Goal: Task Accomplishment & Management: Complete application form

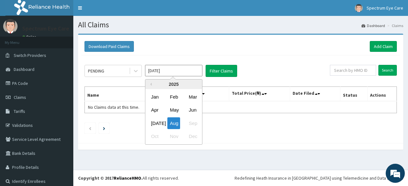
click at [160, 72] on input "[DATE]" at bounding box center [173, 70] width 57 height 11
click at [156, 121] on div "Jul" at bounding box center [154, 123] width 13 height 12
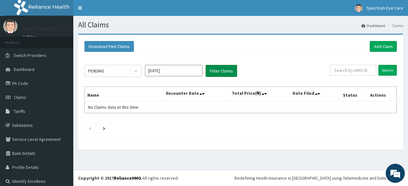
click at [217, 75] on button "Filter Claims" at bounding box center [221, 71] width 32 height 12
click at [217, 74] on button "Filter Claims" at bounding box center [221, 71] width 32 height 12
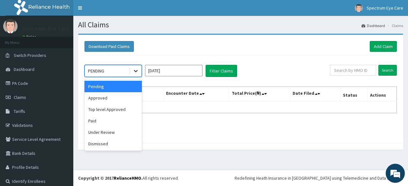
click at [138, 72] on icon at bounding box center [135, 71] width 6 height 6
click at [119, 97] on div "Approved" at bounding box center [112, 97] width 57 height 11
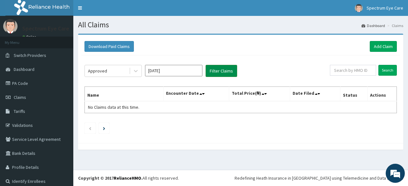
click at [215, 69] on button "Filter Claims" at bounding box center [221, 71] width 32 height 12
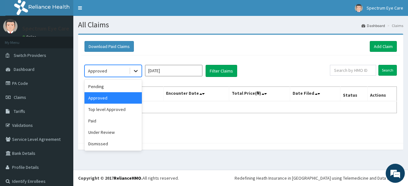
click at [135, 73] on icon at bounding box center [135, 71] width 6 height 6
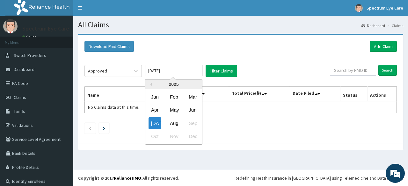
click at [150, 70] on input "Jul 2025" at bounding box center [173, 70] width 57 height 11
click at [193, 110] on div "Jun" at bounding box center [192, 110] width 13 height 12
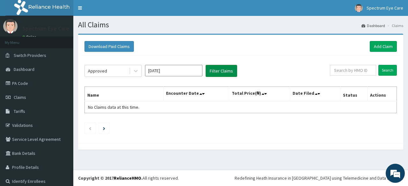
click at [222, 70] on button "Filter Claims" at bounding box center [221, 71] width 32 height 12
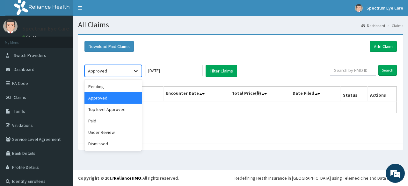
click at [135, 72] on icon at bounding box center [135, 71] width 6 height 6
click at [107, 122] on div "Paid" at bounding box center [112, 120] width 57 height 11
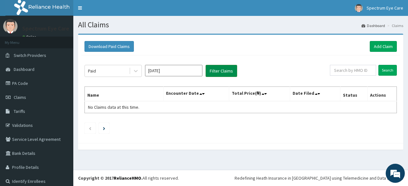
click at [218, 72] on button "Filter Claims" at bounding box center [221, 71] width 32 height 12
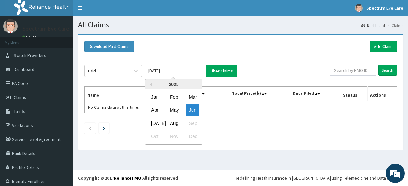
click at [157, 72] on input "Jun 2025" at bounding box center [173, 70] width 57 height 11
click at [178, 111] on div "May" at bounding box center [173, 110] width 13 height 12
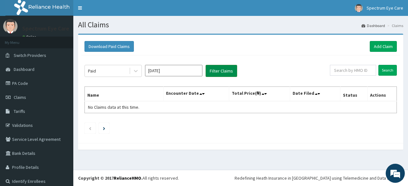
click at [228, 68] on button "Filter Claims" at bounding box center [221, 71] width 32 height 12
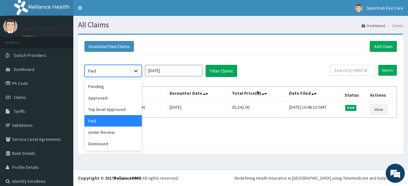
click at [136, 70] on icon at bounding box center [135, 71] width 6 height 6
click at [122, 91] on div "Pending" at bounding box center [112, 86] width 57 height 11
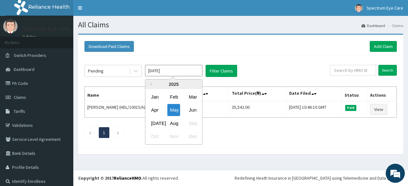
click at [159, 70] on input "May 2025" at bounding box center [173, 70] width 57 height 11
click at [176, 123] on div "Aug" at bounding box center [173, 123] width 13 height 12
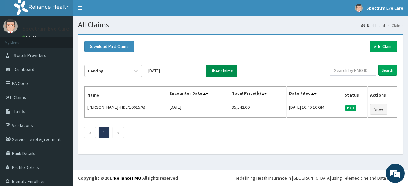
click at [229, 73] on button "Filter Claims" at bounding box center [221, 71] width 32 height 12
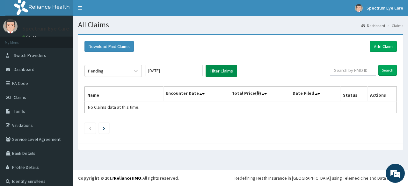
click at [217, 71] on button "Filter Claims" at bounding box center [221, 71] width 32 height 12
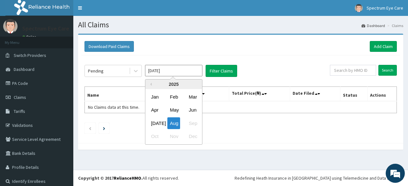
click at [159, 71] on input "[DATE]" at bounding box center [173, 70] width 57 height 11
click at [157, 122] on div "Jul" at bounding box center [154, 123] width 13 height 12
type input "Jul 2025"
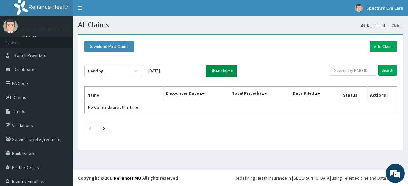
click at [225, 70] on button "Filter Claims" at bounding box center [221, 71] width 32 height 12
click at [24, 83] on link "PA Code" at bounding box center [36, 83] width 73 height 14
click at [380, 46] on link "Add Claim" at bounding box center [382, 46] width 27 height 11
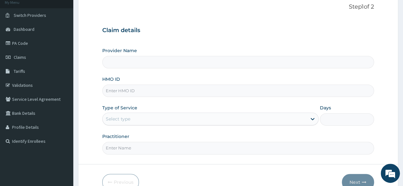
scroll to position [49, 0]
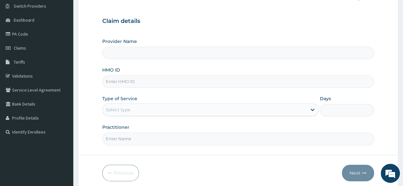
type input "Spectrum eye care"
click at [402, 93] on html "R EL Toggle navigation Spectrum Eye Care Spectrum Eye Care - spectrumeyecare200…" at bounding box center [201, 82] width 403 height 262
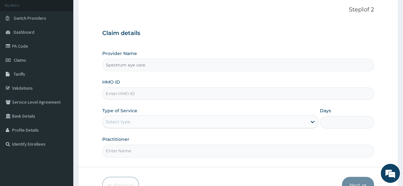
scroll to position [0, 0]
click at [128, 96] on input "HMO ID" at bounding box center [238, 94] width 272 height 12
type input "c"
type input "NBC/10013/C"
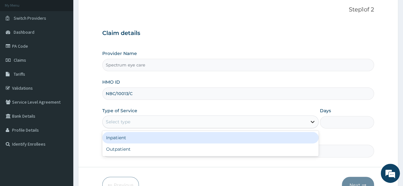
click at [310, 121] on icon at bounding box center [312, 122] width 6 height 6
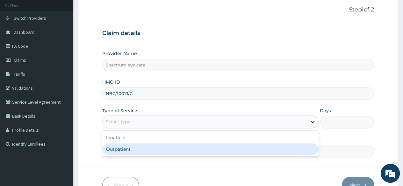
click at [160, 149] on div "Outpatient" at bounding box center [210, 149] width 216 height 11
type input "1"
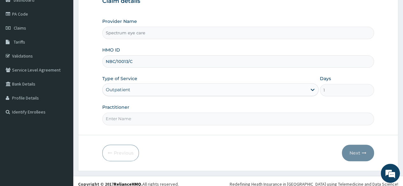
scroll to position [74, 0]
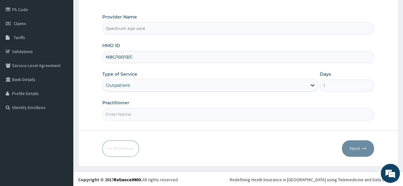
click at [120, 112] on input "Practitioner" at bounding box center [238, 114] width 272 height 12
type input "Dr Samuel Akpala"
click at [359, 147] on button "Next" at bounding box center [358, 148] width 32 height 17
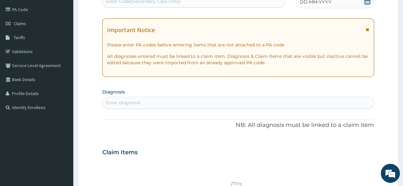
click at [367, 29] on icon at bounding box center [368, 29] width 4 height 4
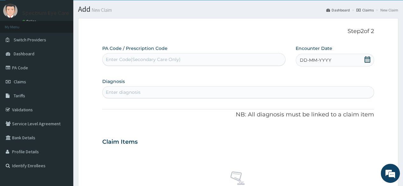
scroll to position [0, 0]
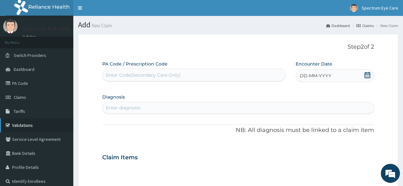
click at [38, 126] on link "Validations" at bounding box center [36, 125] width 73 height 14
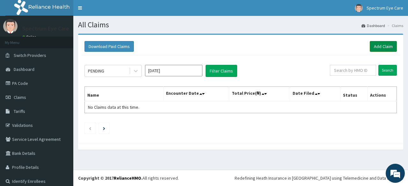
click at [377, 46] on link "Add Claim" at bounding box center [382, 46] width 27 height 11
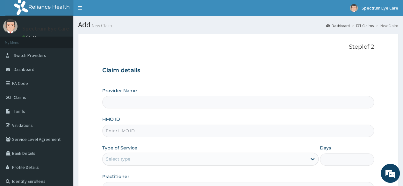
type input "Spectrum eye care"
click at [130, 130] on input "HMO ID" at bounding box center [238, 131] width 272 height 12
type input "NBC/10013/C"
click at [152, 161] on div "Select type" at bounding box center [205, 159] width 204 height 10
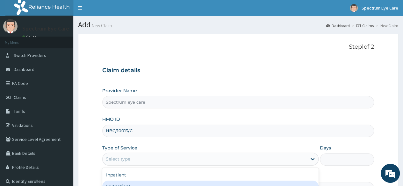
click at [139, 184] on div "Outpatient" at bounding box center [210, 186] width 216 height 11
type input "1"
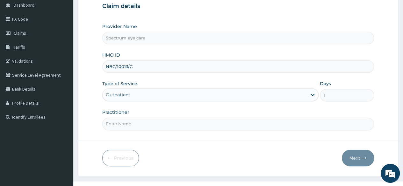
scroll to position [74, 0]
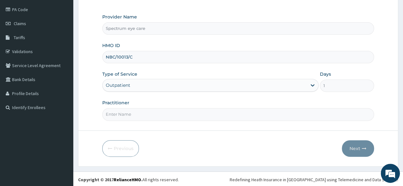
click at [118, 112] on input "Practitioner" at bounding box center [238, 114] width 272 height 12
type input "[PERSON_NAME]"
click at [352, 146] on button "Next" at bounding box center [358, 148] width 32 height 17
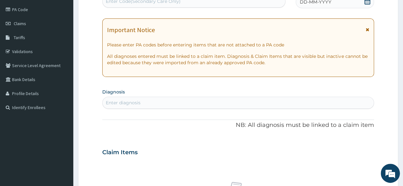
click at [367, 29] on icon at bounding box center [368, 29] width 4 height 4
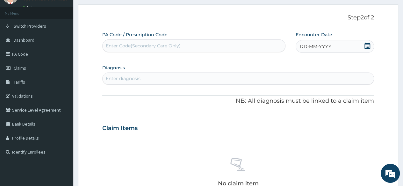
scroll to position [11, 0]
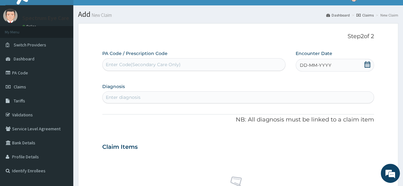
click at [309, 66] on span "DD-MM-YYYY" at bounding box center [316, 65] width 32 height 6
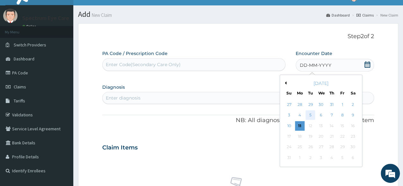
click at [310, 115] on div "5" at bounding box center [310, 116] width 10 height 10
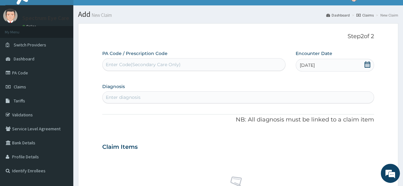
click at [127, 64] on div "Enter Code(Secondary Care Only)" at bounding box center [143, 64] width 75 height 6
click at [17, 73] on link "PA Code" at bounding box center [36, 73] width 73 height 14
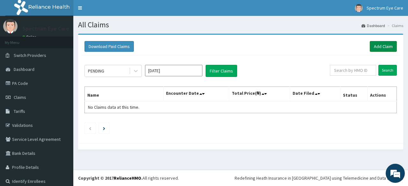
click at [379, 48] on link "Add Claim" at bounding box center [382, 46] width 27 height 11
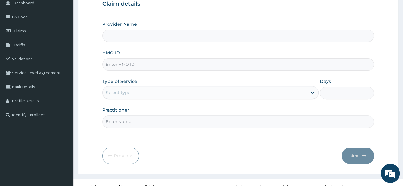
scroll to position [67, 0]
click at [127, 65] on input "HMO ID" at bounding box center [238, 64] width 272 height 12
type input "Spectrum eye care"
type input "NBC/10013/C"
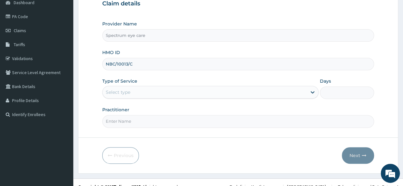
click at [141, 94] on div "Select type" at bounding box center [205, 92] width 204 height 10
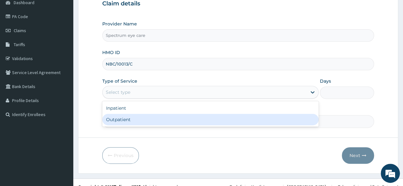
click at [138, 119] on div "Outpatient" at bounding box center [210, 119] width 216 height 11
type input "1"
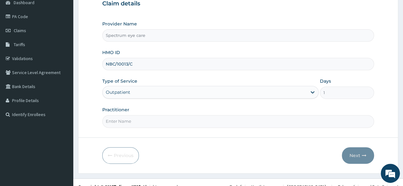
click at [122, 120] on input "Practitioner" at bounding box center [238, 121] width 272 height 12
type input "Dr Samuel Akpala"
click at [352, 155] on button "Next" at bounding box center [358, 155] width 32 height 17
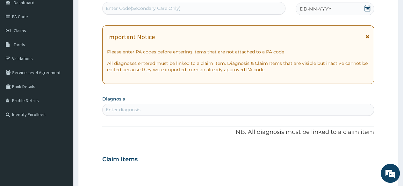
click at [367, 35] on icon at bounding box center [368, 36] width 4 height 4
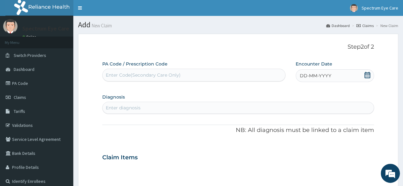
click at [120, 71] on div "Enter Code(Secondary Care Only)" at bounding box center [194, 75] width 182 height 10
type input "PA/E264D1"
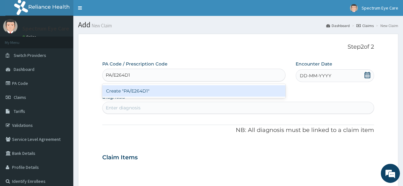
click at [139, 92] on div "Create "PA/E264D1"" at bounding box center [193, 90] width 183 height 11
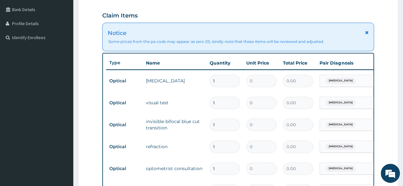
scroll to position [137, 0]
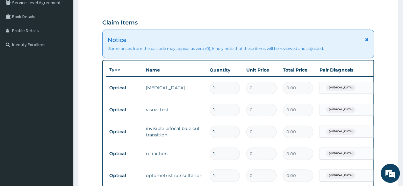
click at [367, 37] on icon at bounding box center [367, 39] width 4 height 4
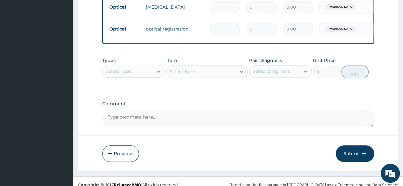
scroll to position [310, 0]
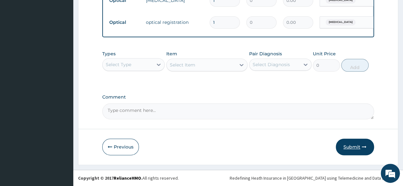
click at [360, 146] on button "Submit" at bounding box center [355, 147] width 38 height 17
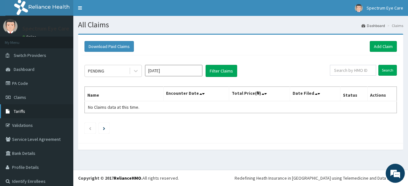
click at [25, 112] on link "Tariffs" at bounding box center [36, 111] width 73 height 14
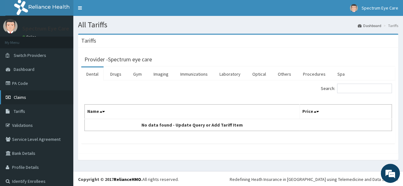
click at [39, 97] on link "Claims" at bounding box center [36, 97] width 73 height 14
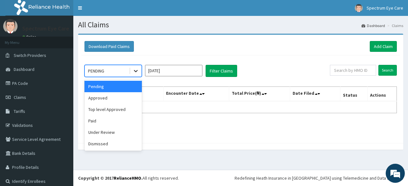
click at [134, 72] on icon at bounding box center [135, 71] width 6 height 6
click at [116, 134] on div "Under Review" at bounding box center [112, 132] width 57 height 11
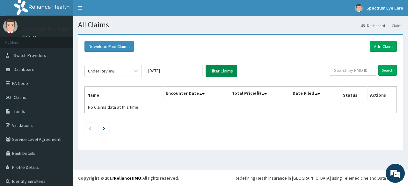
click at [230, 70] on button "Filter Claims" at bounding box center [221, 71] width 32 height 12
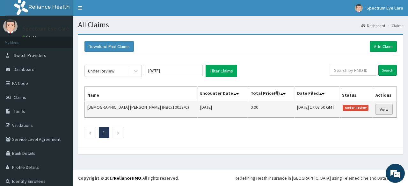
click at [377, 110] on link "View" at bounding box center [383, 109] width 17 height 11
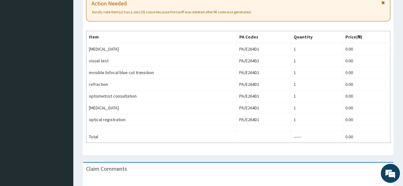
scroll to position [191, 0]
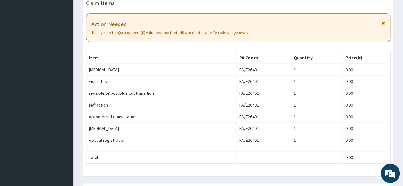
click at [383, 21] on icon at bounding box center [383, 23] width 4 height 4
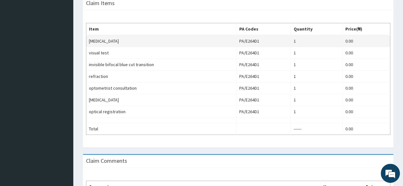
click at [356, 41] on td "0.00" at bounding box center [365, 41] width 47 height 12
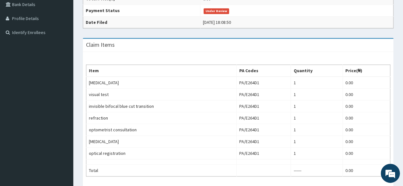
scroll to position [0, 0]
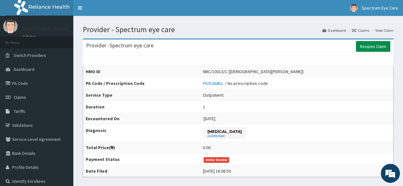
click at [367, 44] on link "Reopen Claim" at bounding box center [373, 46] width 34 height 11
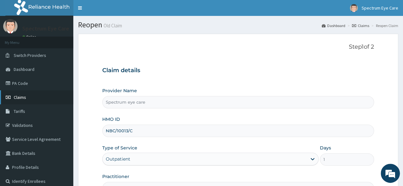
click at [25, 95] on span "Claims" at bounding box center [20, 98] width 12 height 6
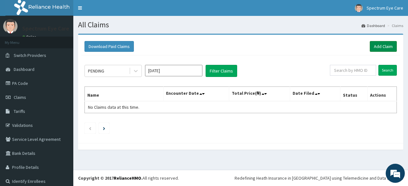
click at [380, 46] on link "Add Claim" at bounding box center [382, 46] width 27 height 11
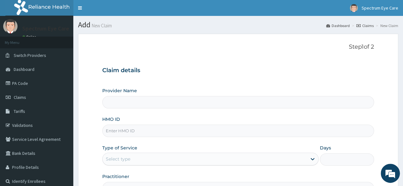
type input "Spectrum eye care"
click at [123, 131] on input "HMO ID" at bounding box center [238, 131] width 272 height 12
type input "RPO/10062/A"
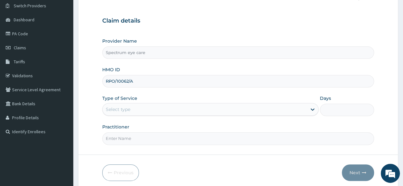
scroll to position [53, 0]
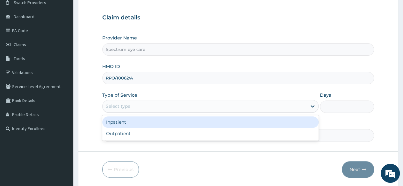
click at [223, 106] on div "Select type" at bounding box center [205, 106] width 204 height 10
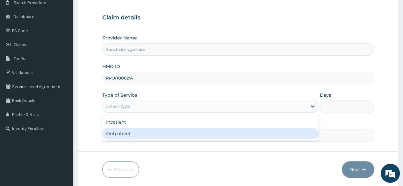
click at [211, 132] on div "Outpatient" at bounding box center [210, 133] width 216 height 11
type input "1"
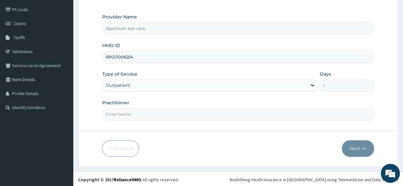
scroll to position [74, 0]
click at [130, 118] on input "Practitioner" at bounding box center [238, 114] width 272 height 12
type input "Dr Samuel Akpala"
click at [355, 146] on button "Next" at bounding box center [358, 148] width 32 height 17
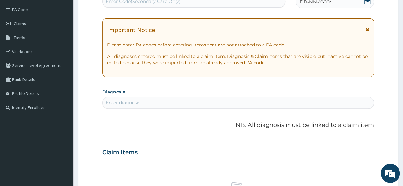
click at [366, 29] on icon at bounding box center [368, 29] width 4 height 4
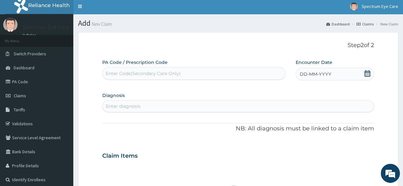
scroll to position [0, 0]
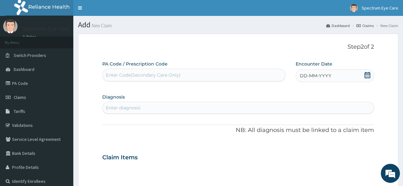
click at [127, 74] on div "Enter Code(Secondary Care Only)" at bounding box center [143, 75] width 75 height 6
type input "PA/47CDD8"
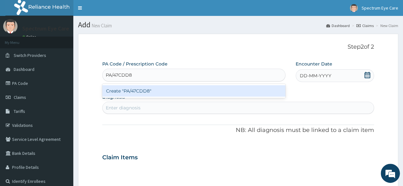
click at [123, 93] on div "Create "PA/47CDD8"" at bounding box center [193, 90] width 183 height 11
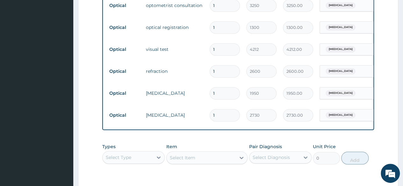
scroll to position [253, 0]
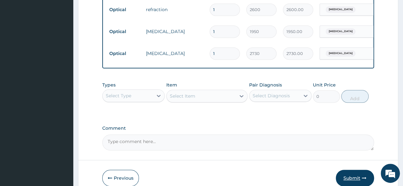
click at [355, 179] on button "Submit" at bounding box center [355, 178] width 38 height 17
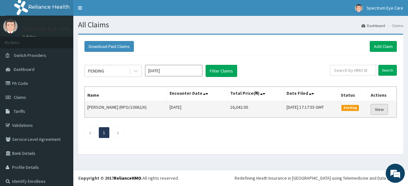
click at [375, 108] on link "View" at bounding box center [378, 109] width 17 height 11
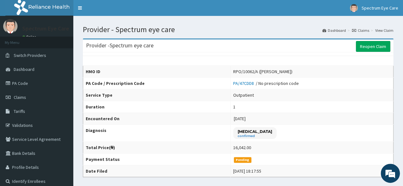
drag, startPoint x: 406, startPoint y: 56, endPoint x: 399, endPoint y: 53, distance: 7.1
click at [372, 51] on link "Reopen Claim" at bounding box center [373, 46] width 34 height 11
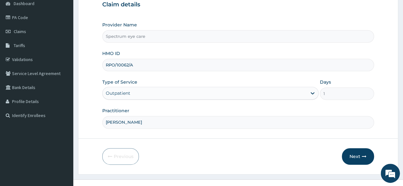
scroll to position [74, 0]
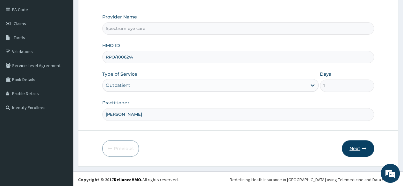
click at [357, 147] on button "Next" at bounding box center [358, 148] width 32 height 17
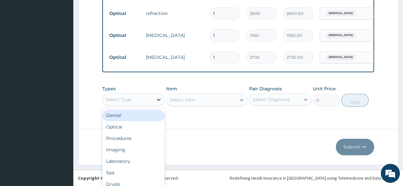
scroll to position [18, 0]
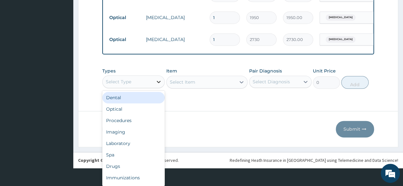
click at [157, 88] on div "option Dental focused, 1 of 10. 10 results available. Use Up and Down to choose…" at bounding box center [133, 81] width 62 height 13
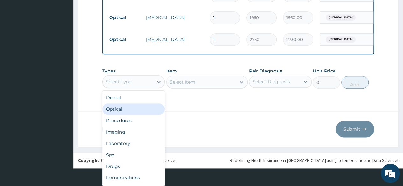
click at [153, 115] on div "Optical" at bounding box center [133, 108] width 62 height 11
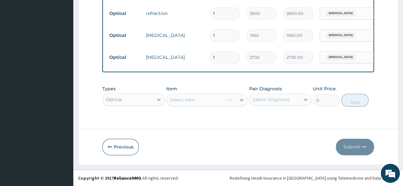
scroll to position [0, 0]
click at [239, 100] on div "Select Item" at bounding box center [207, 100] width 82 height 13
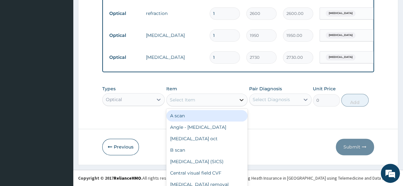
scroll to position [18, 0]
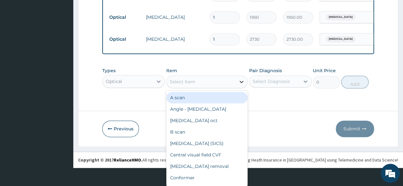
click at [242, 88] on div "option A scan focused, 1 of 79. 79 results available. Use Up and Down to choose…" at bounding box center [207, 81] width 82 height 13
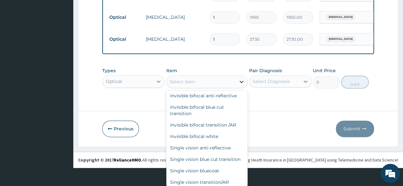
scroll to position [830, 0]
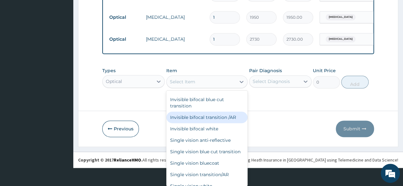
click at [214, 123] on div "Invisible bifocal transition /AR" at bounding box center [207, 117] width 82 height 11
type input "36400"
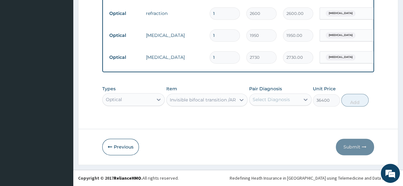
scroll to position [0, 0]
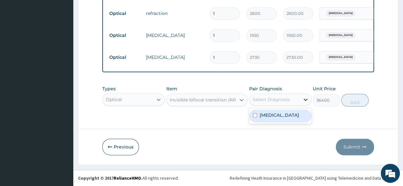
click at [304, 98] on icon at bounding box center [305, 99] width 6 height 6
click at [255, 117] on input "checkbox" at bounding box center [255, 115] width 4 height 4
checkbox input "true"
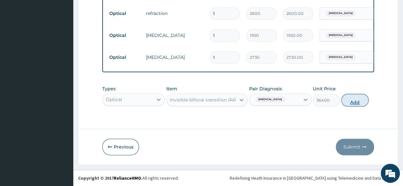
click at [355, 99] on button "Add" at bounding box center [354, 100] width 27 height 13
type input "0"
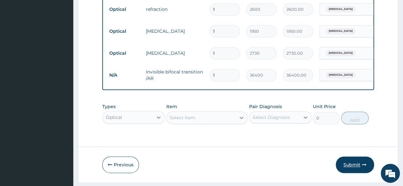
click at [357, 167] on button "Submit" at bounding box center [355, 165] width 38 height 17
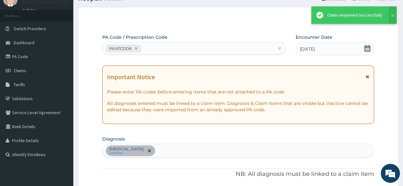
scroll to position [322, 0]
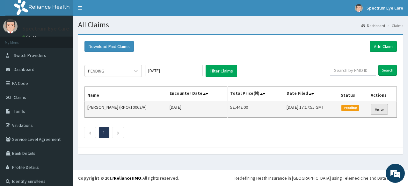
click at [374, 110] on link "View" at bounding box center [378, 109] width 17 height 11
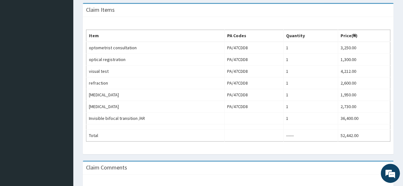
scroll to position [185, 0]
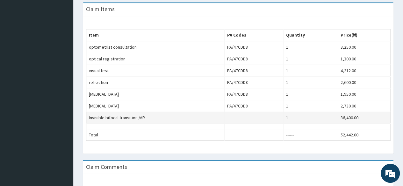
click at [239, 114] on td at bounding box center [253, 118] width 59 height 12
click at [235, 113] on td at bounding box center [253, 118] width 59 height 12
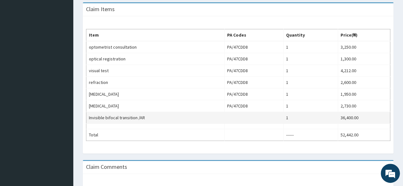
click at [235, 113] on td at bounding box center [253, 118] width 59 height 12
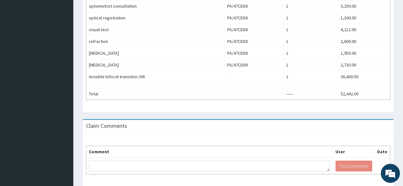
scroll to position [246, 0]
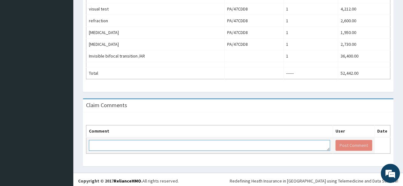
click at [104, 144] on textarea at bounding box center [209, 145] width 241 height 11
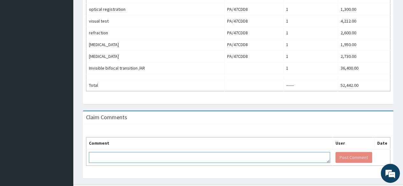
scroll to position [236, 0]
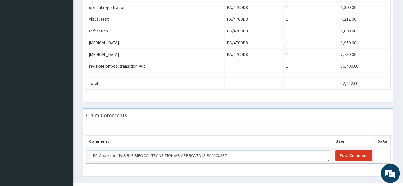
type textarea "PA Code for INVISIBLE BIFOCAL TRANSITION/AR APPROVED IS PA/4C8237"
click at [344, 154] on button "Post Comment" at bounding box center [353, 155] width 37 height 11
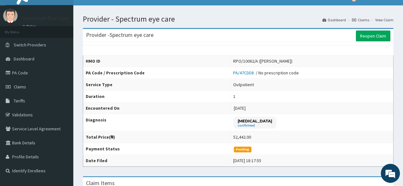
scroll to position [0, 0]
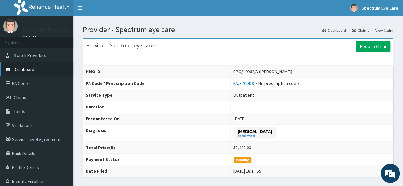
click at [27, 68] on span "Dashboard" at bounding box center [24, 70] width 21 height 6
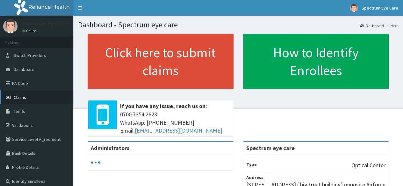
click at [20, 96] on span "Claims" at bounding box center [20, 98] width 12 height 6
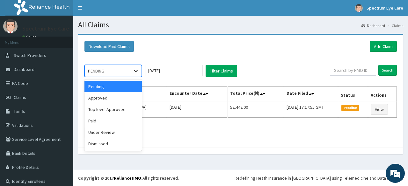
click at [135, 69] on icon at bounding box center [135, 71] width 6 height 6
click at [121, 131] on div "Under Review" at bounding box center [112, 132] width 57 height 11
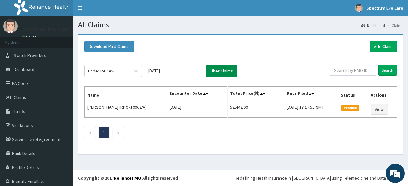
click at [220, 69] on button "Filter Claims" at bounding box center [221, 71] width 32 height 12
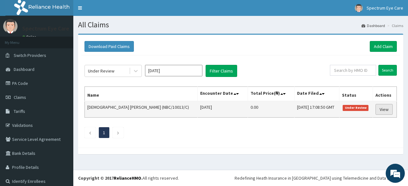
click at [375, 109] on link "View" at bounding box center [383, 109] width 17 height 11
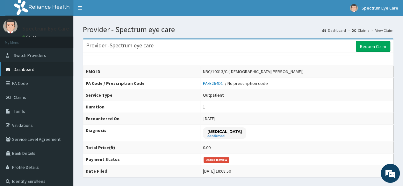
click at [39, 70] on link "Dashboard" at bounding box center [36, 69] width 73 height 14
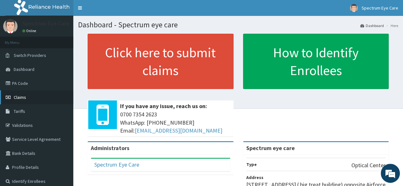
click at [30, 98] on link "Claims" at bounding box center [36, 97] width 73 height 14
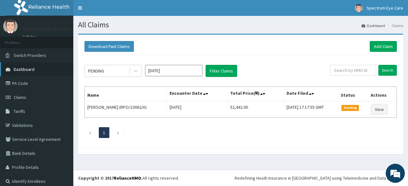
click at [36, 71] on link "Dashboard" at bounding box center [36, 69] width 73 height 14
